Goal: Navigation & Orientation: Find specific page/section

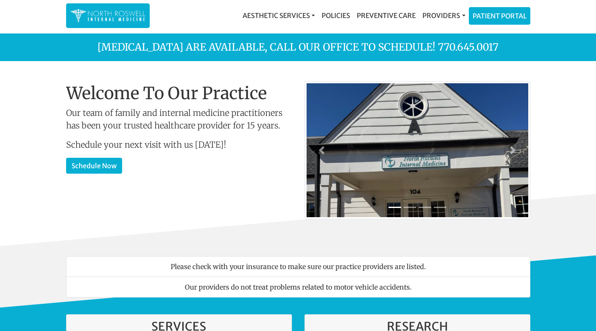
click at [483, 15] on link "Patient Portal" at bounding box center [499, 16] width 61 height 17
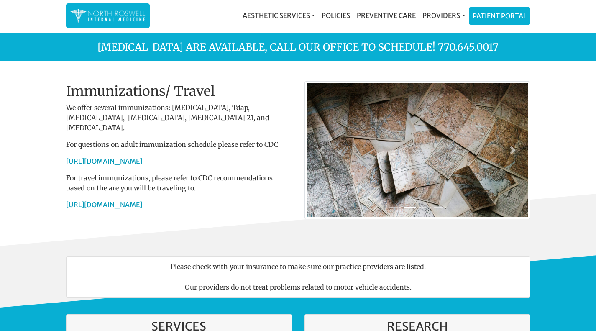
click at [446, 17] on link "Providers" at bounding box center [443, 15] width 49 height 17
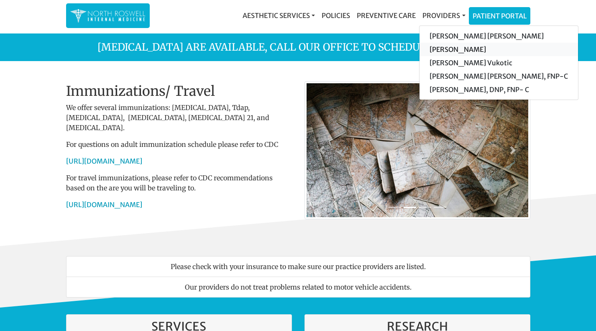
click at [447, 48] on link "[PERSON_NAME]" at bounding box center [498, 49] width 158 height 13
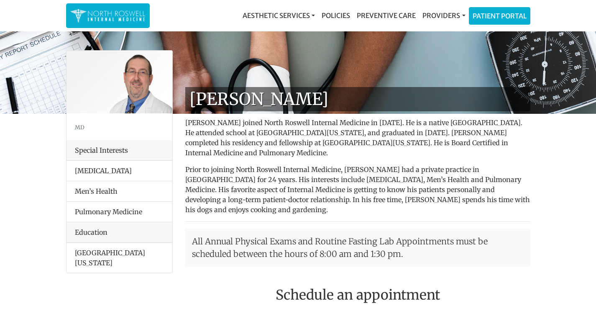
click at [506, 15] on link "Patient Portal" at bounding box center [499, 16] width 61 height 17
